Goal: Information Seeking & Learning: Find specific fact

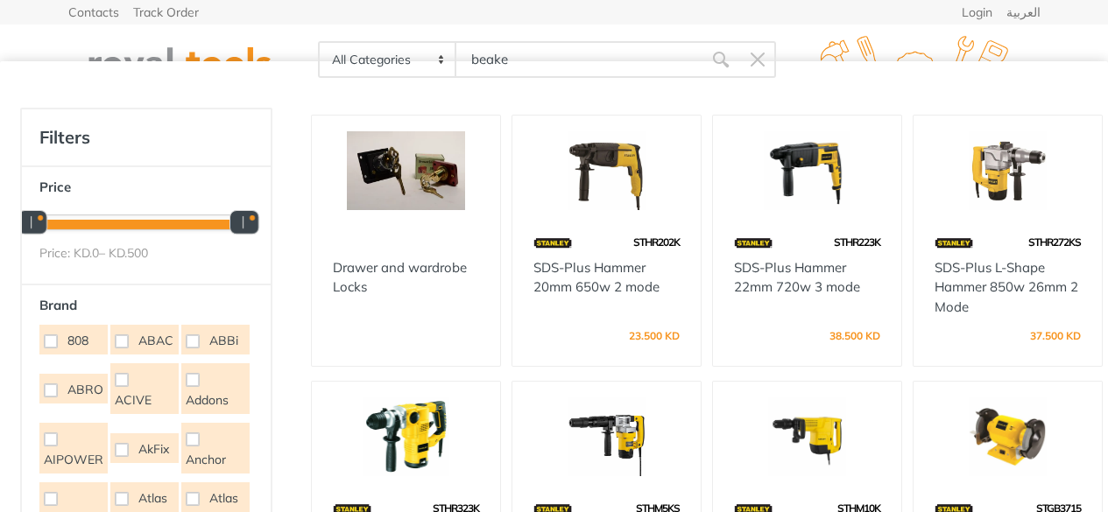
type input "beaker"
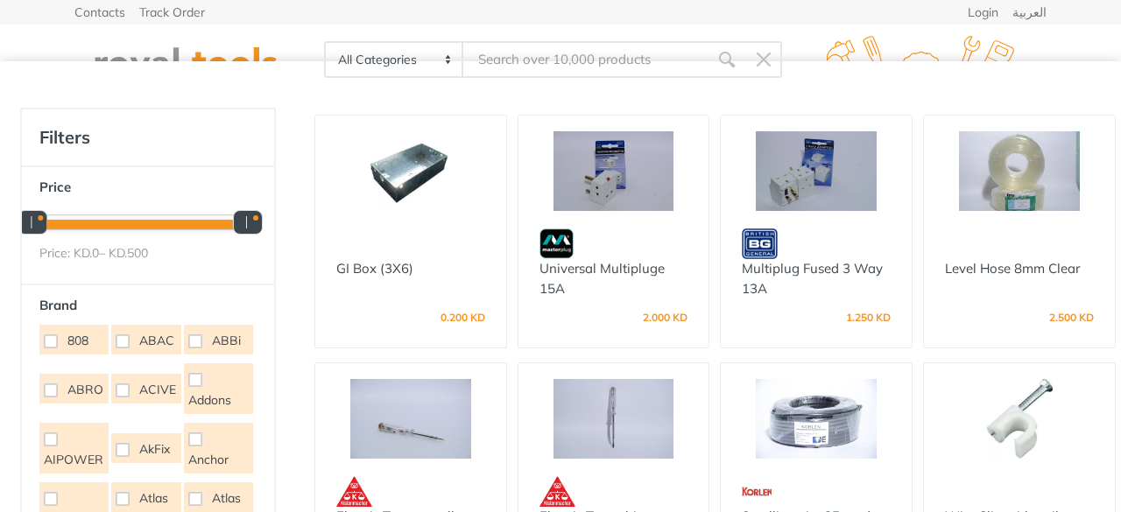
click at [529, 59] on input "Site search" at bounding box center [585, 59] width 245 height 37
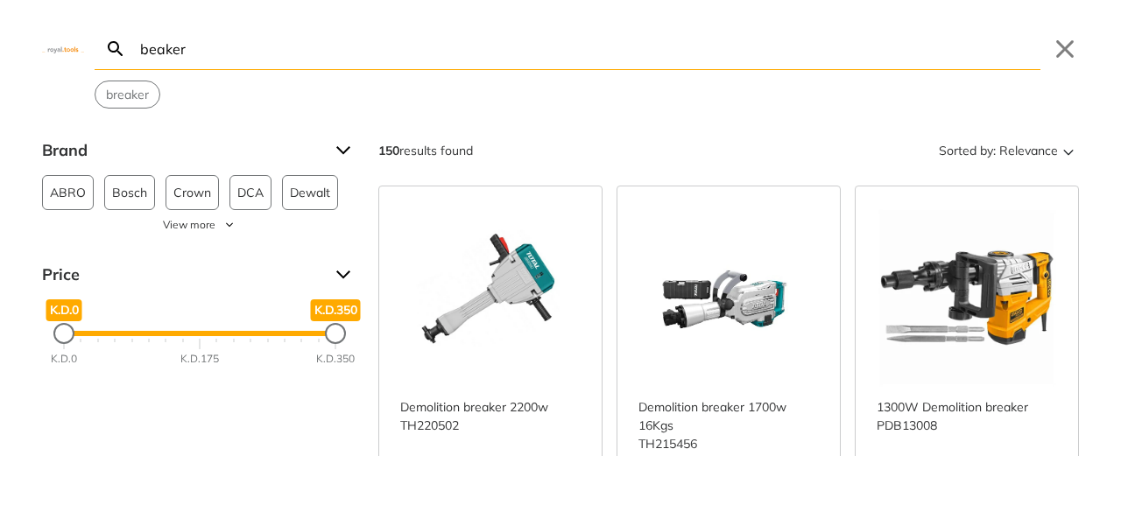
type input "bea"
click at [115, 94] on span "breaker" at bounding box center [127, 95] width 43 height 18
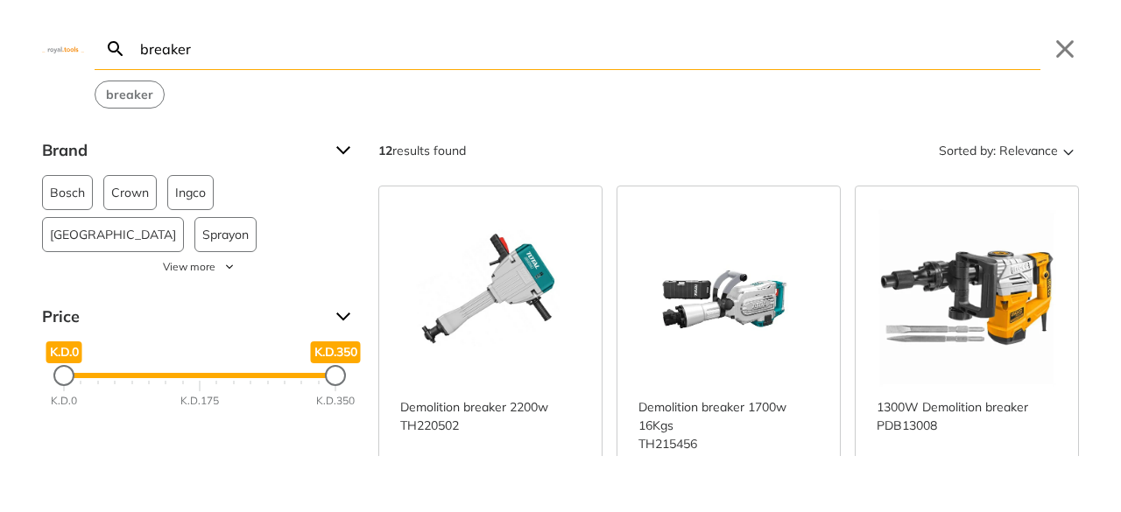
click at [343, 158] on div "Brand" at bounding box center [199, 151] width 315 height 28
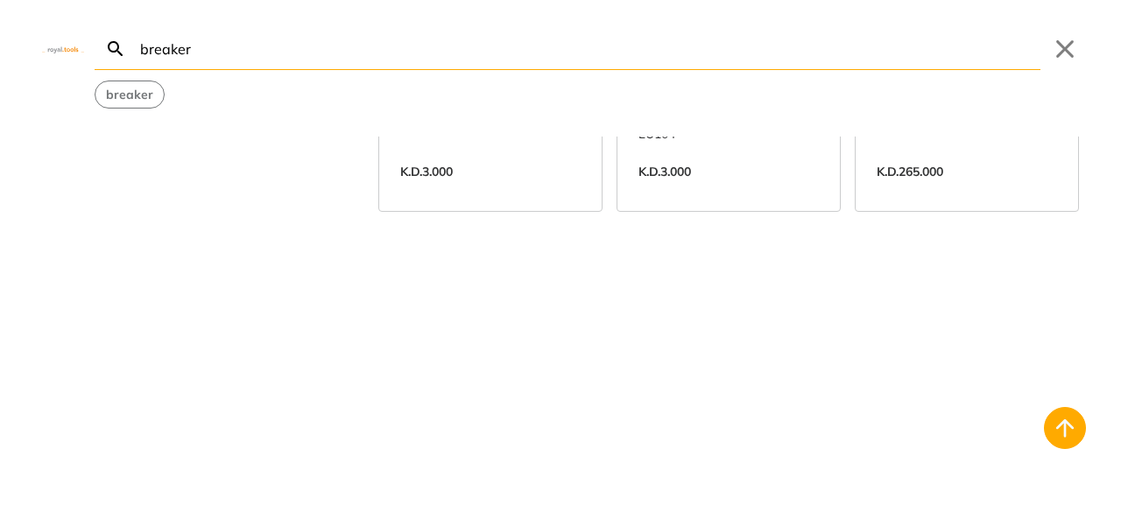
scroll to position [884, 0]
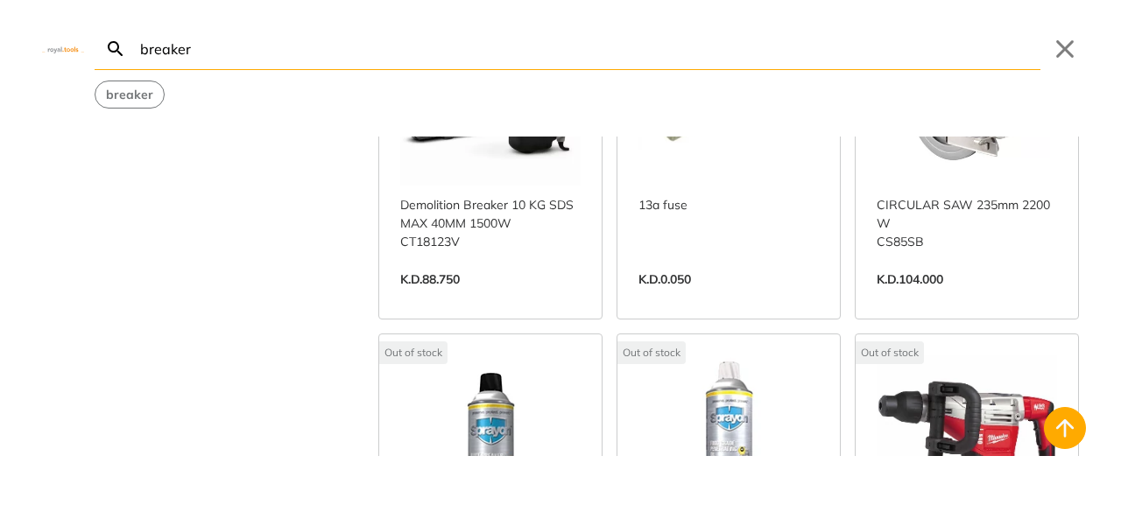
click at [1083, 48] on div "beaker Search breaker Submit Close breaker" at bounding box center [560, 54] width 1121 height 109
click at [1066, 49] on button "Close" at bounding box center [1065, 49] width 28 height 28
